Goal: Obtain resource: Download file/media

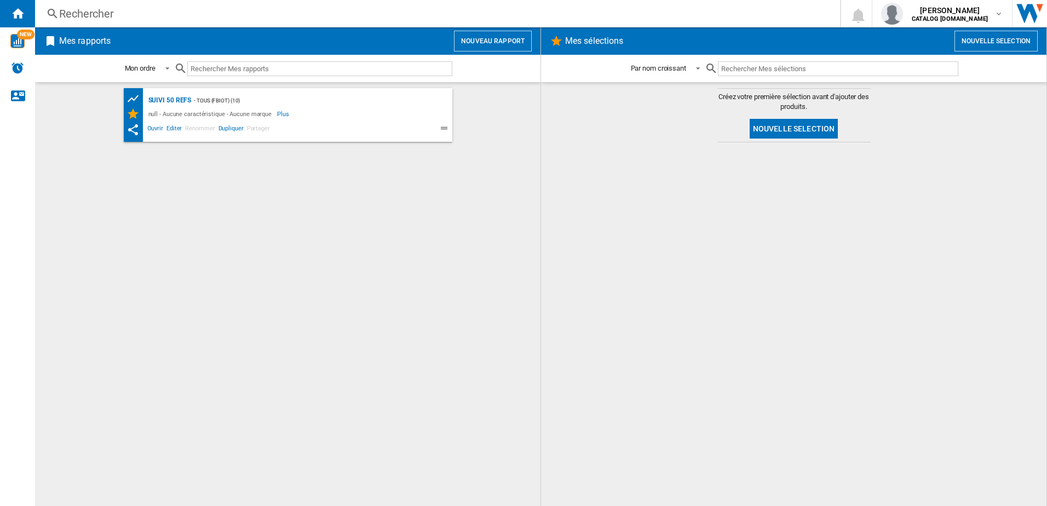
click at [199, 14] on div "Rechercher" at bounding box center [435, 13] width 753 height 15
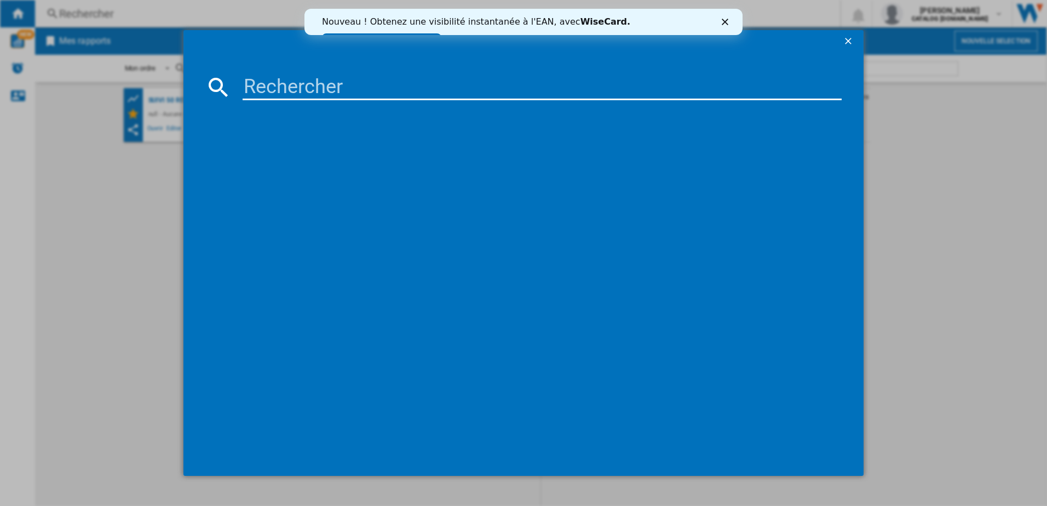
click at [273, 90] on input at bounding box center [543, 87] width 600 height 26
type input "RH2039"
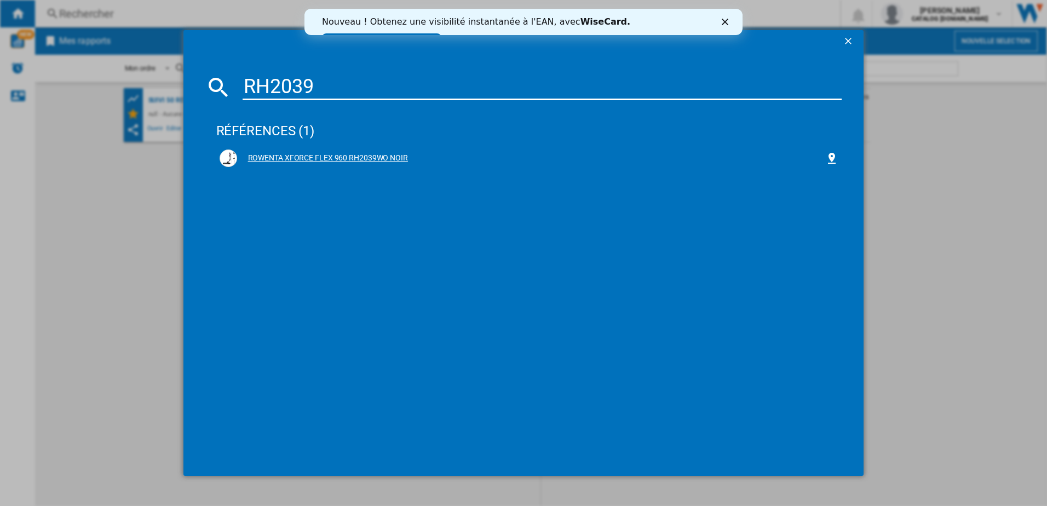
click at [292, 158] on div "ROWENTA XFORCE FLEX 960 RH2039WO NOIR" at bounding box center [531, 158] width 589 height 11
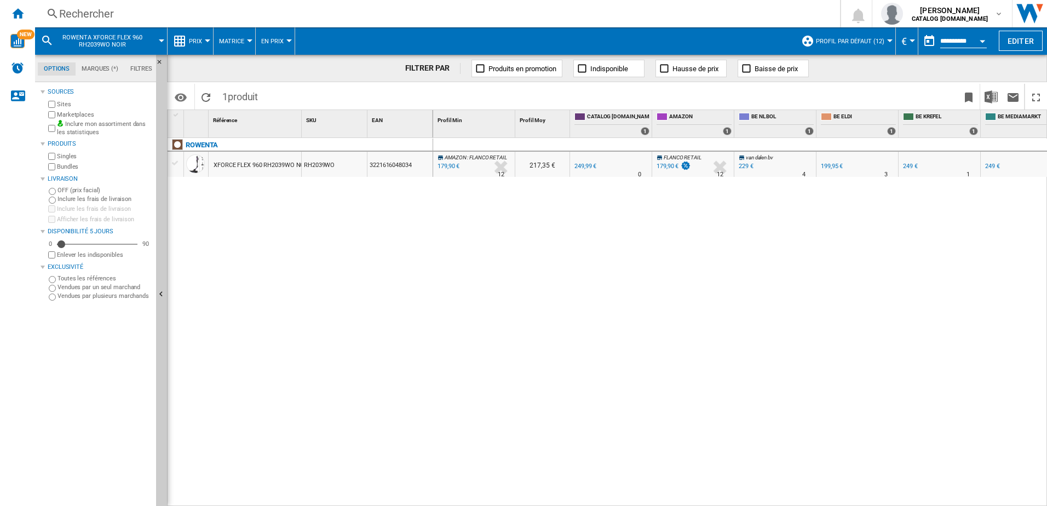
click at [206, 39] on button "Prix" at bounding box center [198, 40] width 19 height 27
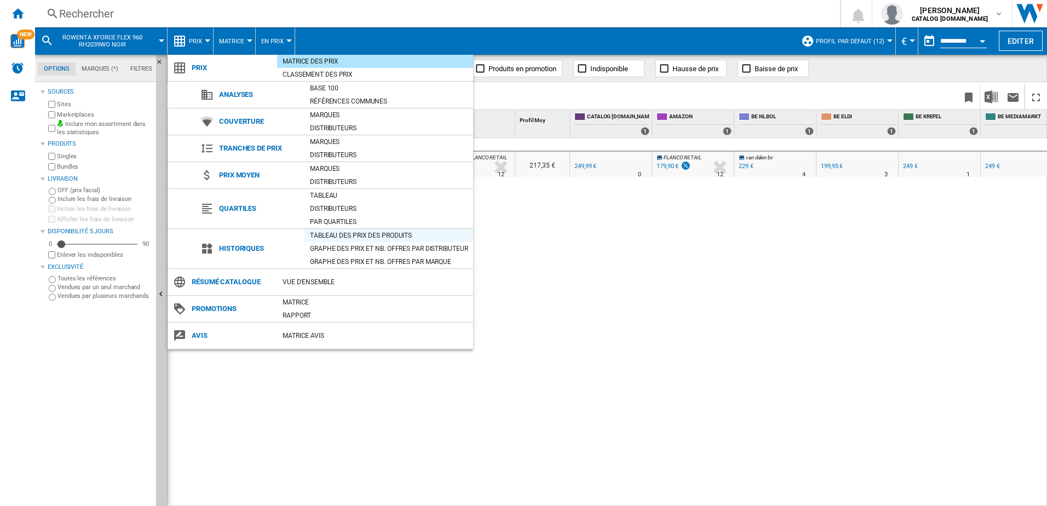
click at [317, 235] on div "Tableau des prix des produits" at bounding box center [389, 235] width 169 height 11
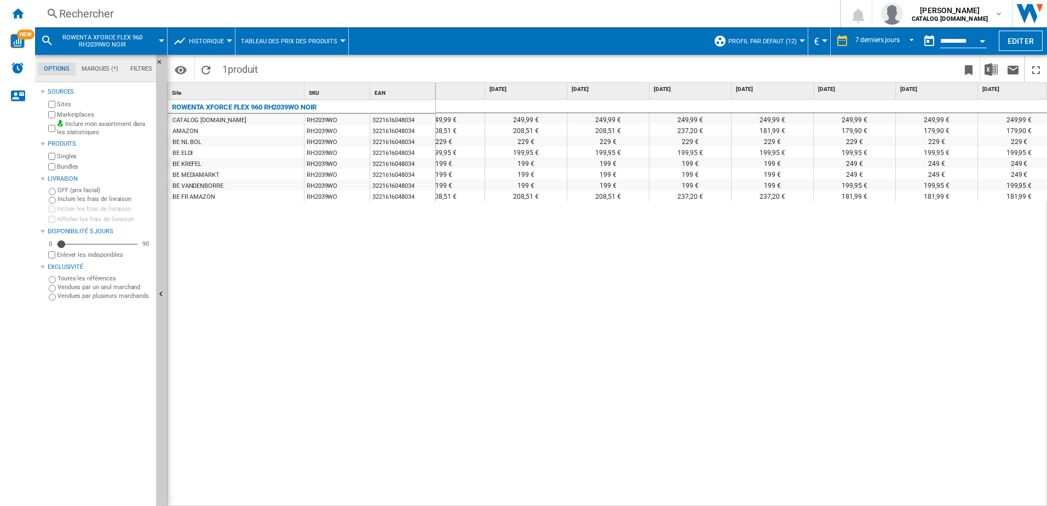
scroll to position [0, 45]
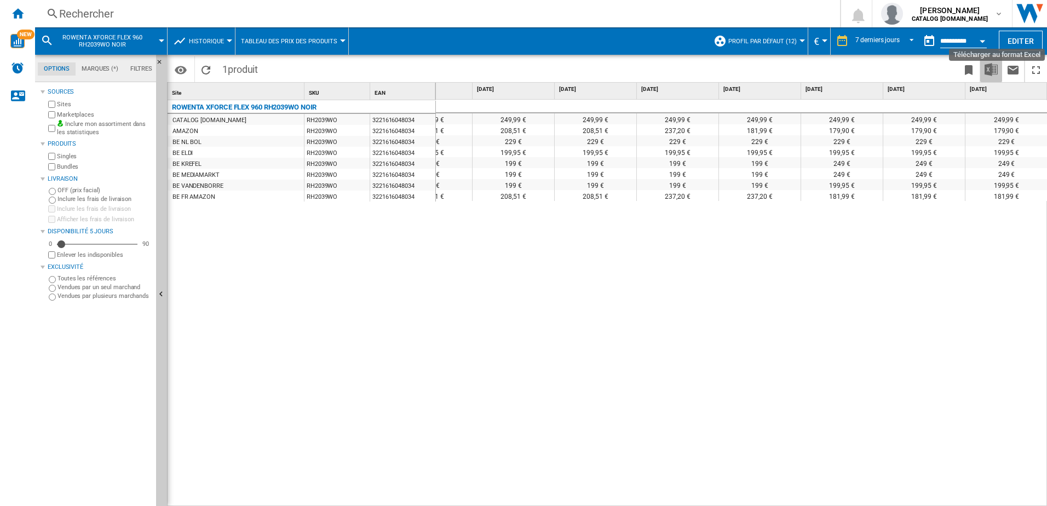
click at [990, 70] on img "Télécharger au format Excel" at bounding box center [991, 69] width 13 height 13
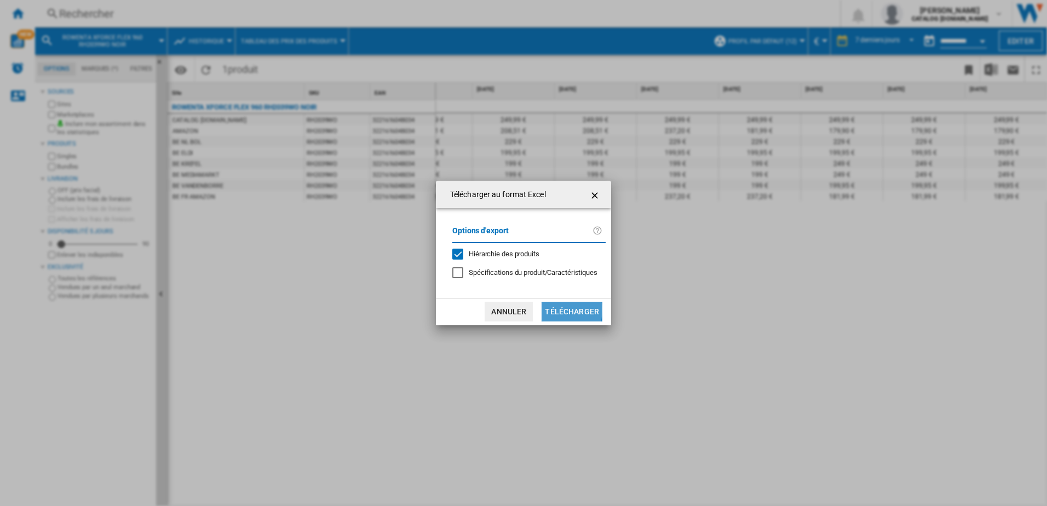
click at [563, 310] on button "Télécharger" at bounding box center [572, 312] width 61 height 20
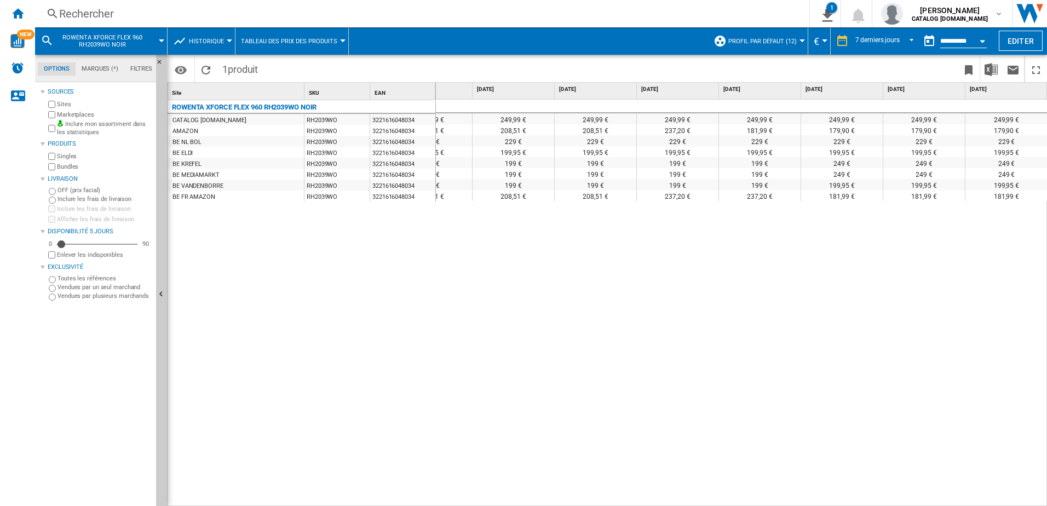
click at [195, 17] on div "Rechercher" at bounding box center [420, 13] width 722 height 15
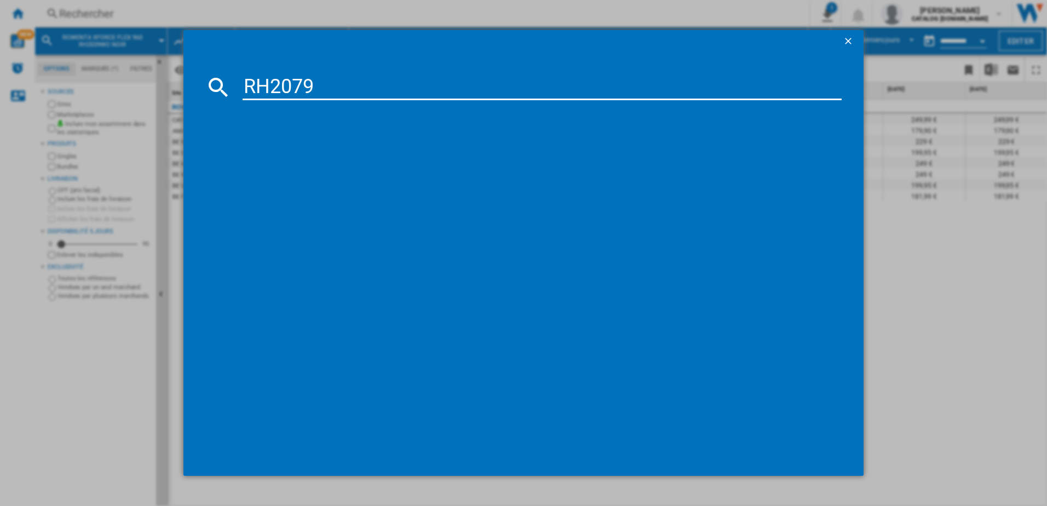
type input "RH2079"
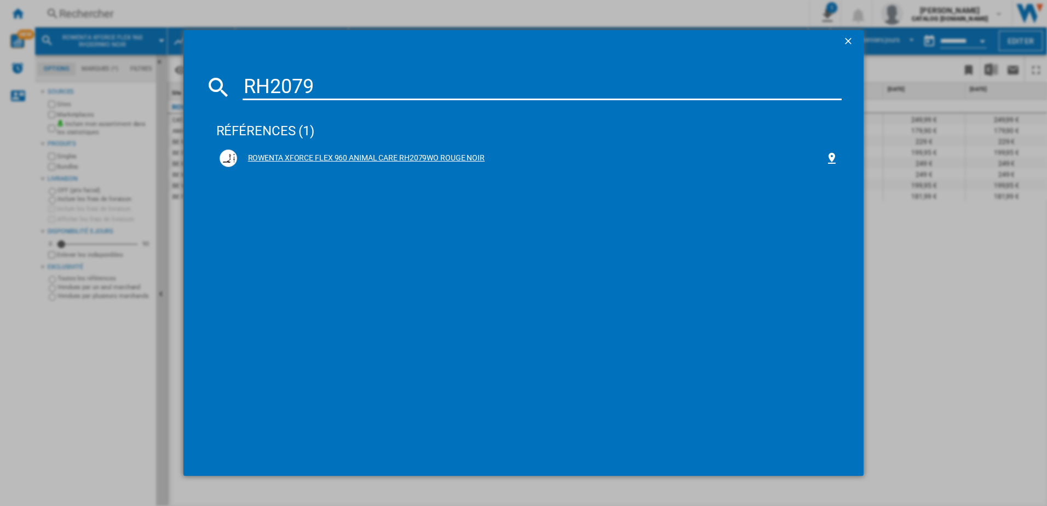
click at [311, 155] on div "ROWENTA XFORCE FLEX 960 ANIMAL CARE RH2079WO ROUGE NOIR" at bounding box center [531, 158] width 589 height 11
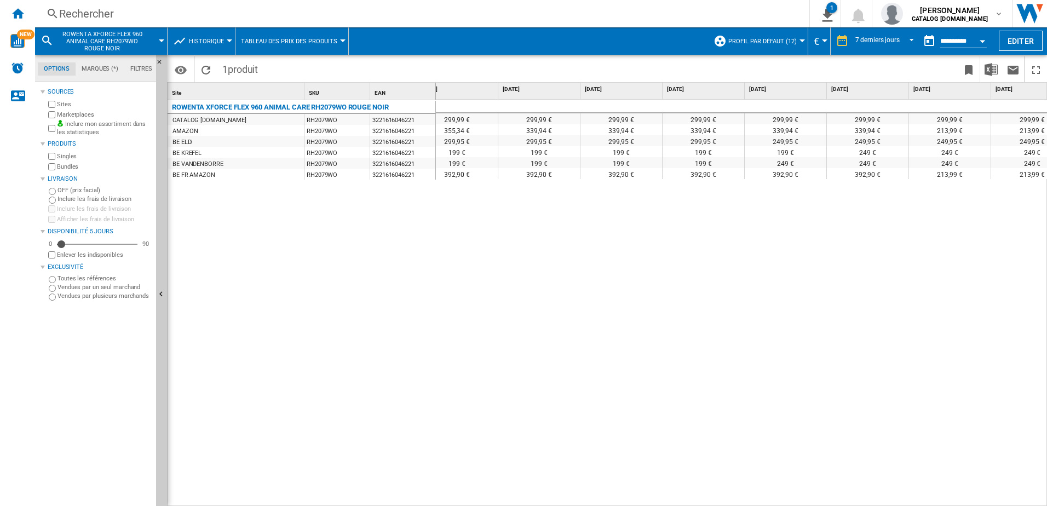
scroll to position [0, 45]
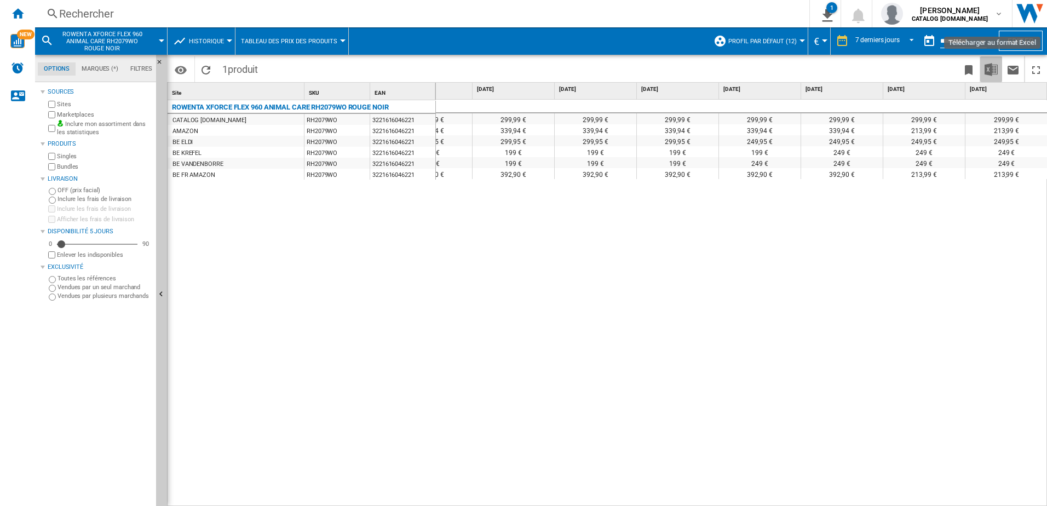
click at [988, 67] on img "Télécharger au format Excel" at bounding box center [991, 69] width 13 height 13
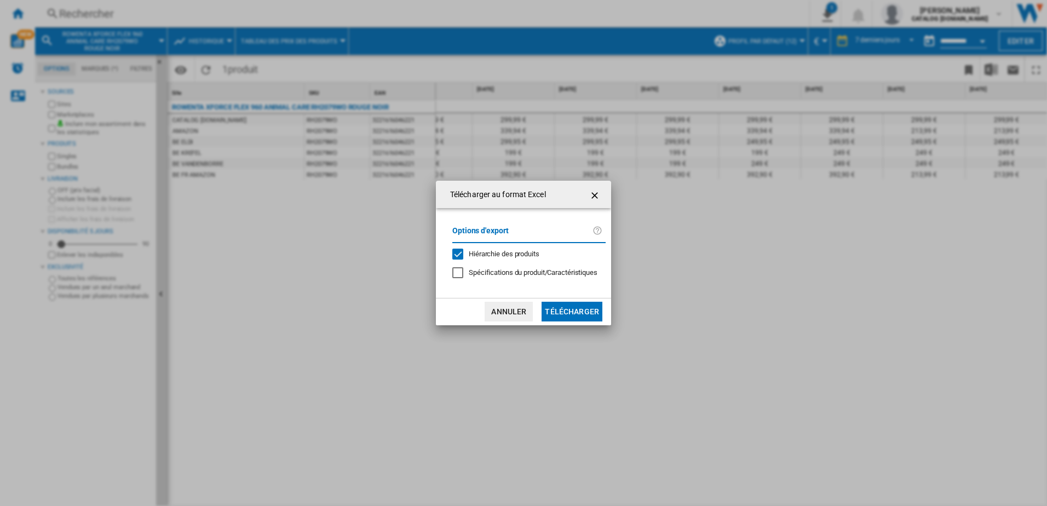
click at [565, 312] on button "Télécharger" at bounding box center [572, 312] width 61 height 20
